Goal: Information Seeking & Learning: Learn about a topic

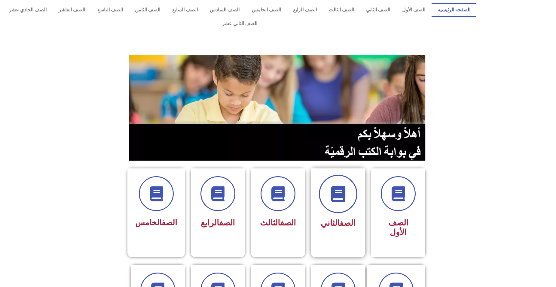
click at [323, 183] on span at bounding box center [338, 194] width 38 height 38
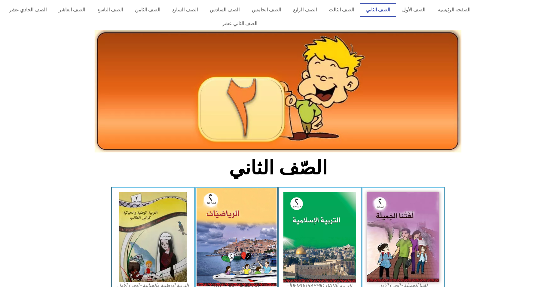
click at [260, 200] on img at bounding box center [236, 237] width 80 height 99
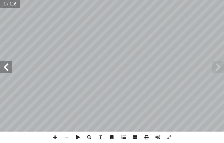
click at [5, 68] on span at bounding box center [6, 67] width 12 height 12
click at [6, 67] on span at bounding box center [6, 67] width 12 height 12
click at [8, 69] on span at bounding box center [6, 67] width 12 height 12
click at [55, 139] on span at bounding box center [54, 137] width 11 height 11
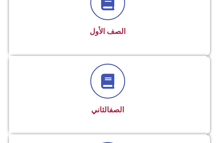
scroll to position [187, 0]
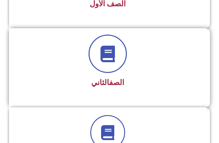
click at [109, 50] on icon at bounding box center [108, 53] width 17 height 17
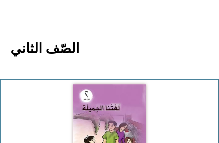
scroll to position [102, 0]
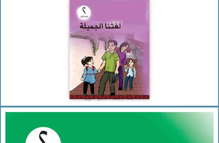
click at [118, 41] on img at bounding box center [110, 49] width 80 height 99
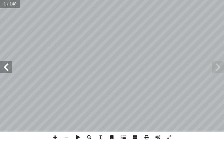
click at [6, 65] on span at bounding box center [6, 67] width 12 height 12
click at [7, 65] on span at bounding box center [6, 67] width 12 height 12
click at [3, 68] on span at bounding box center [6, 67] width 12 height 12
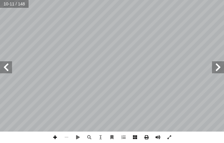
click at [54, 138] on span at bounding box center [54, 137] width 11 height 11
